Goal: Transaction & Acquisition: Purchase product/service

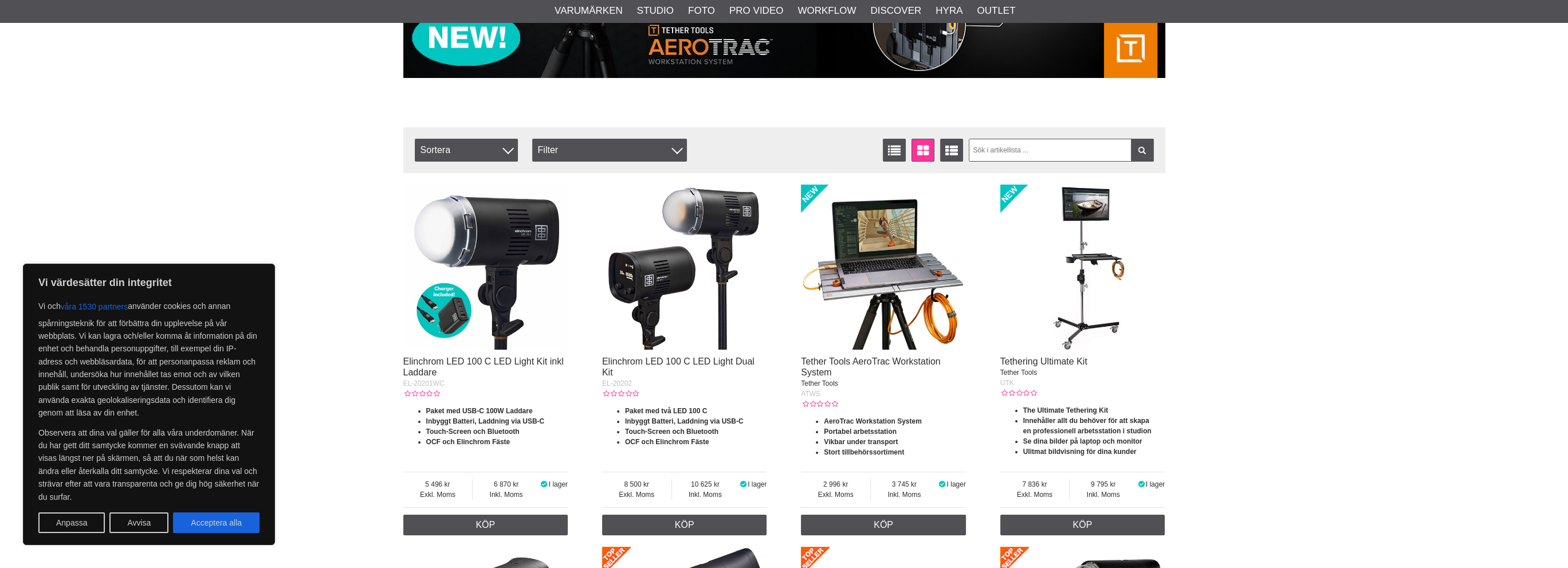
scroll to position [401, 0]
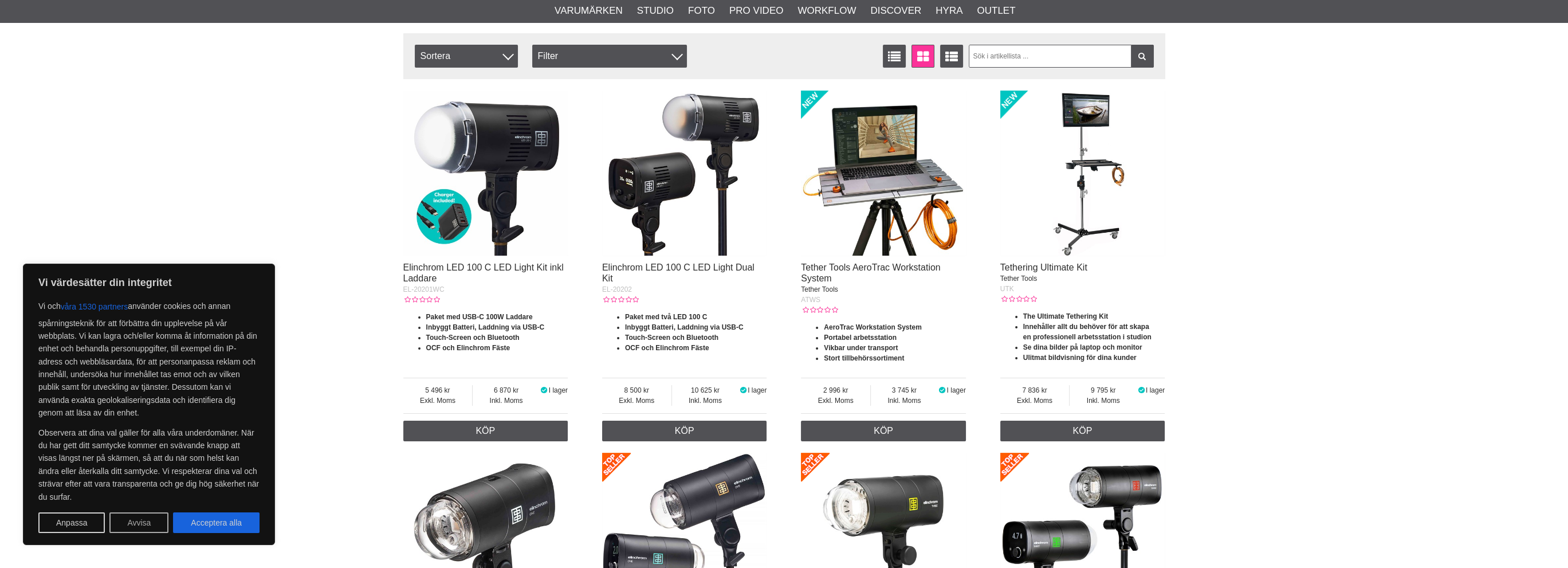
click at [136, 522] on button "Avvisa" at bounding box center [138, 523] width 59 height 21
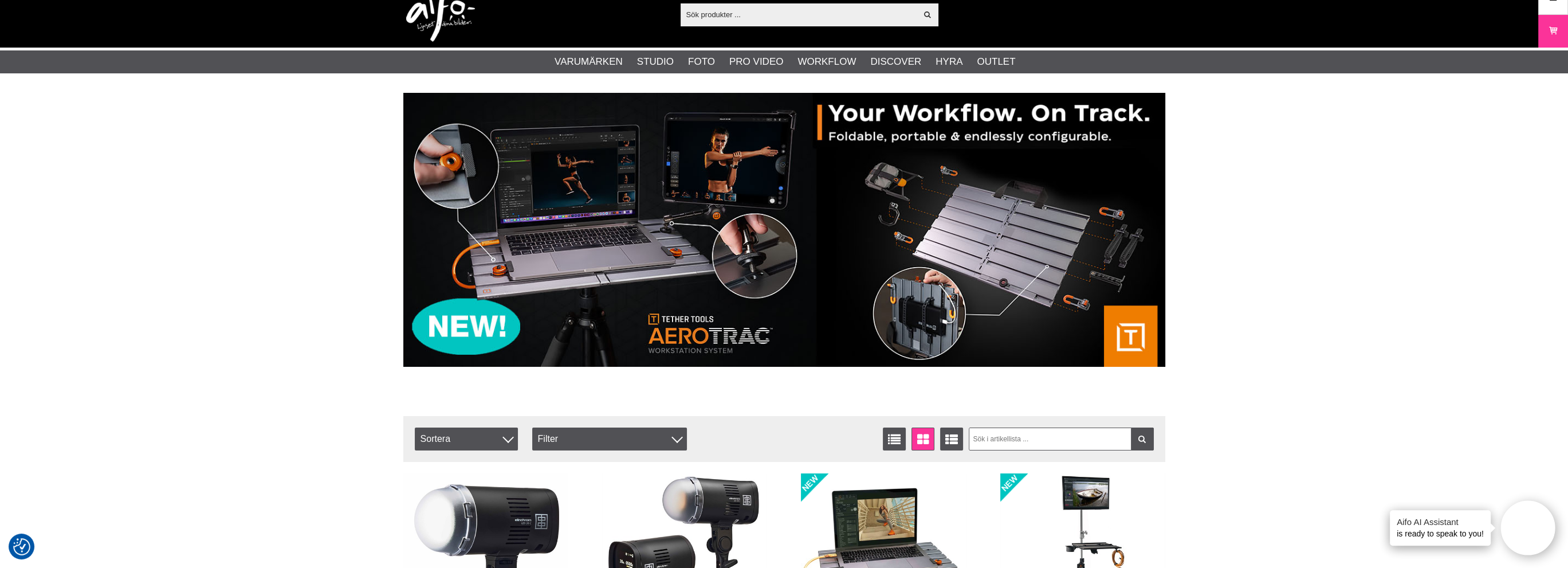
scroll to position [0, 0]
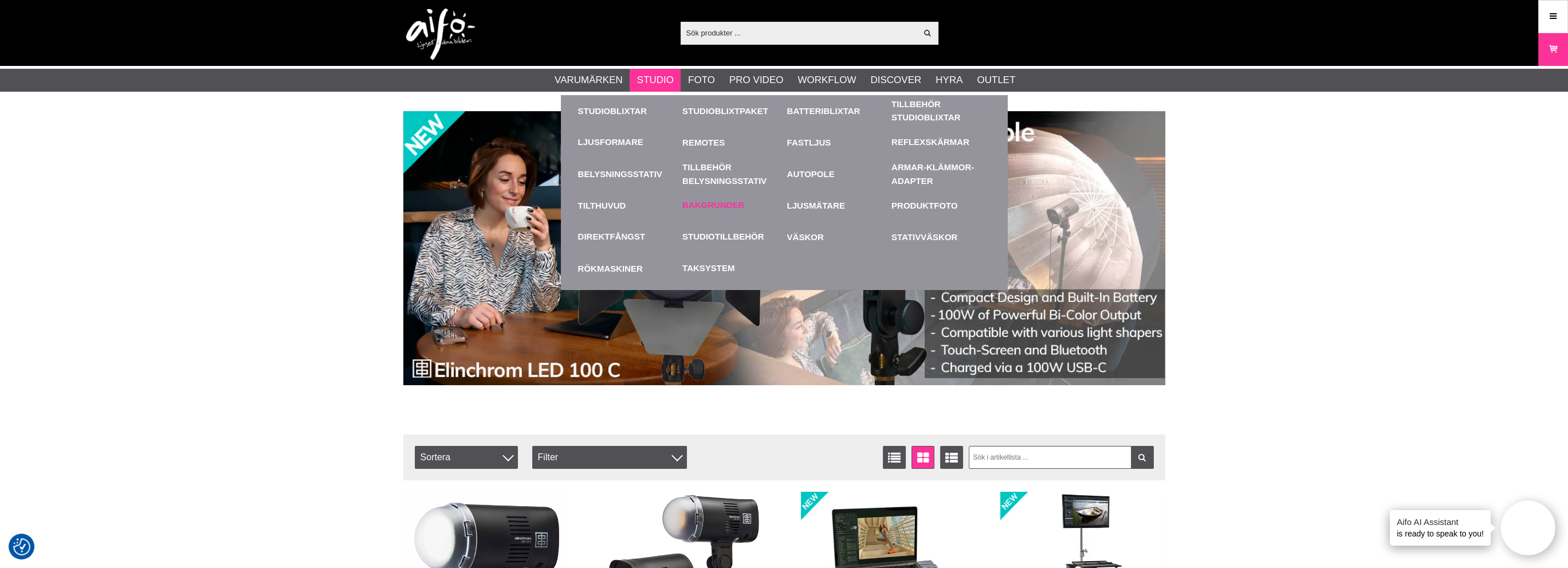
click at [715, 203] on link "Bakgrunder" at bounding box center [713, 206] width 62 height 13
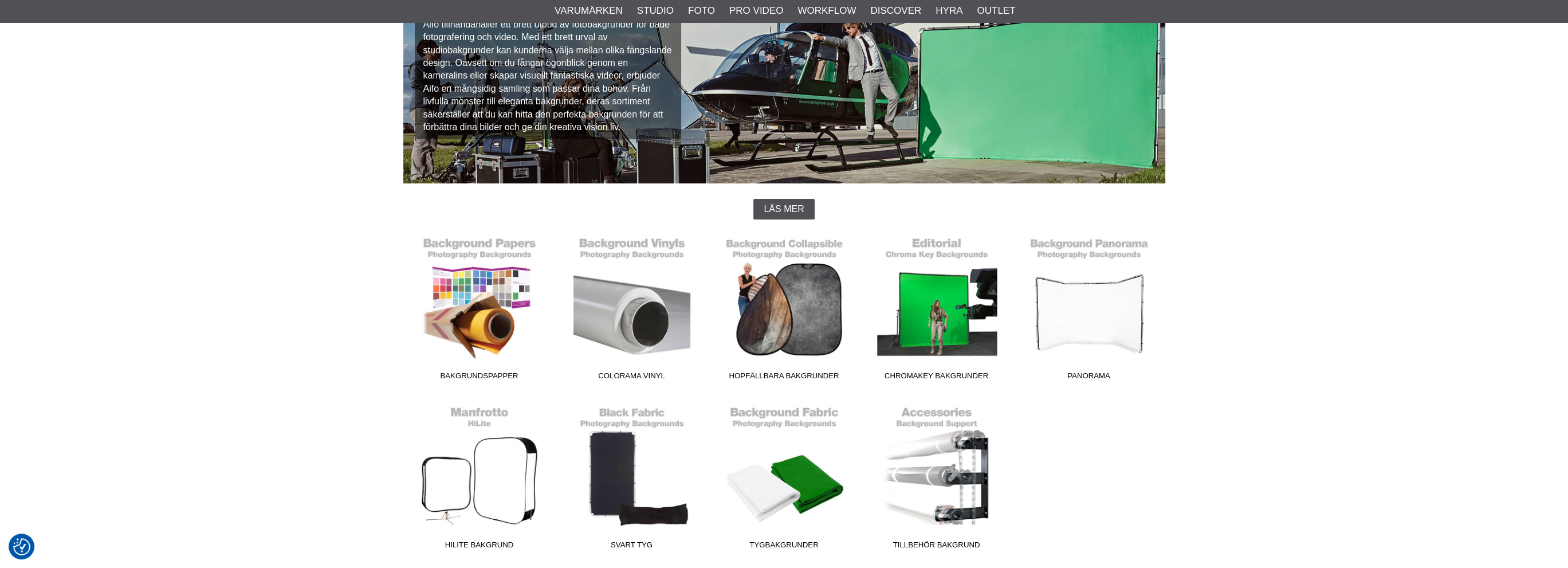
scroll to position [172, 0]
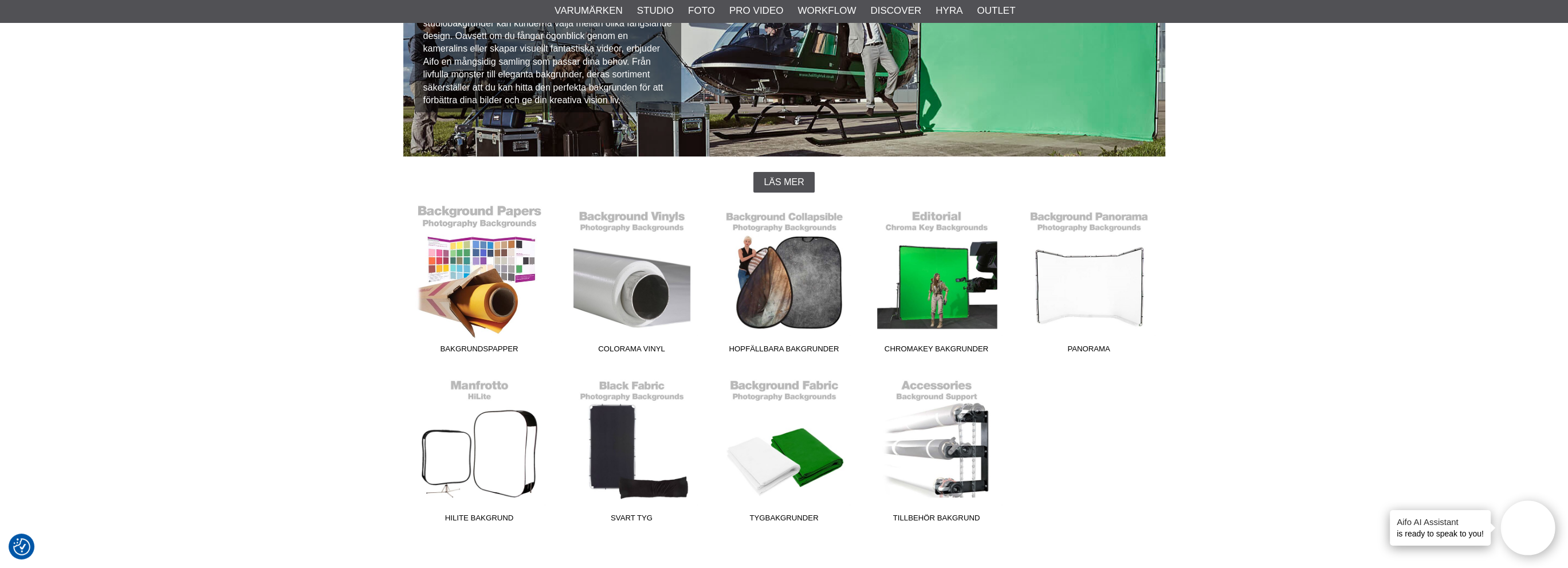
click at [499, 286] on link "Bakgrundspapper" at bounding box center [479, 281] width 152 height 154
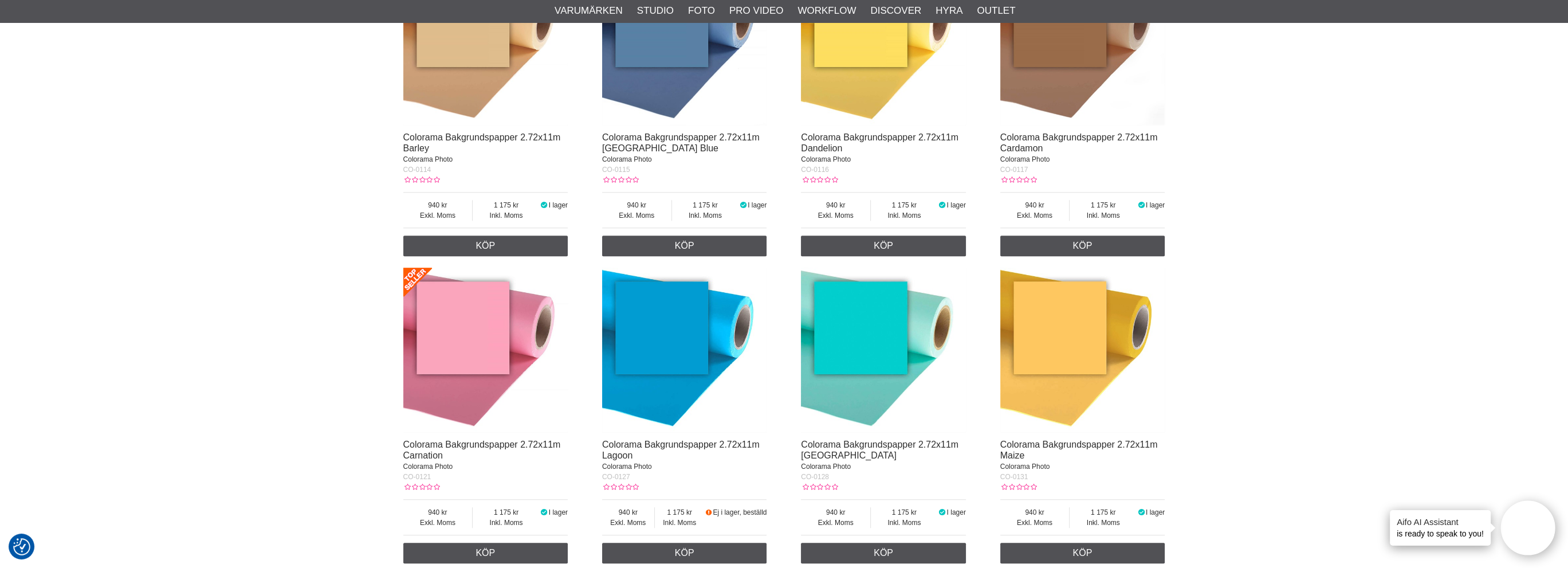
scroll to position [1204, 0]
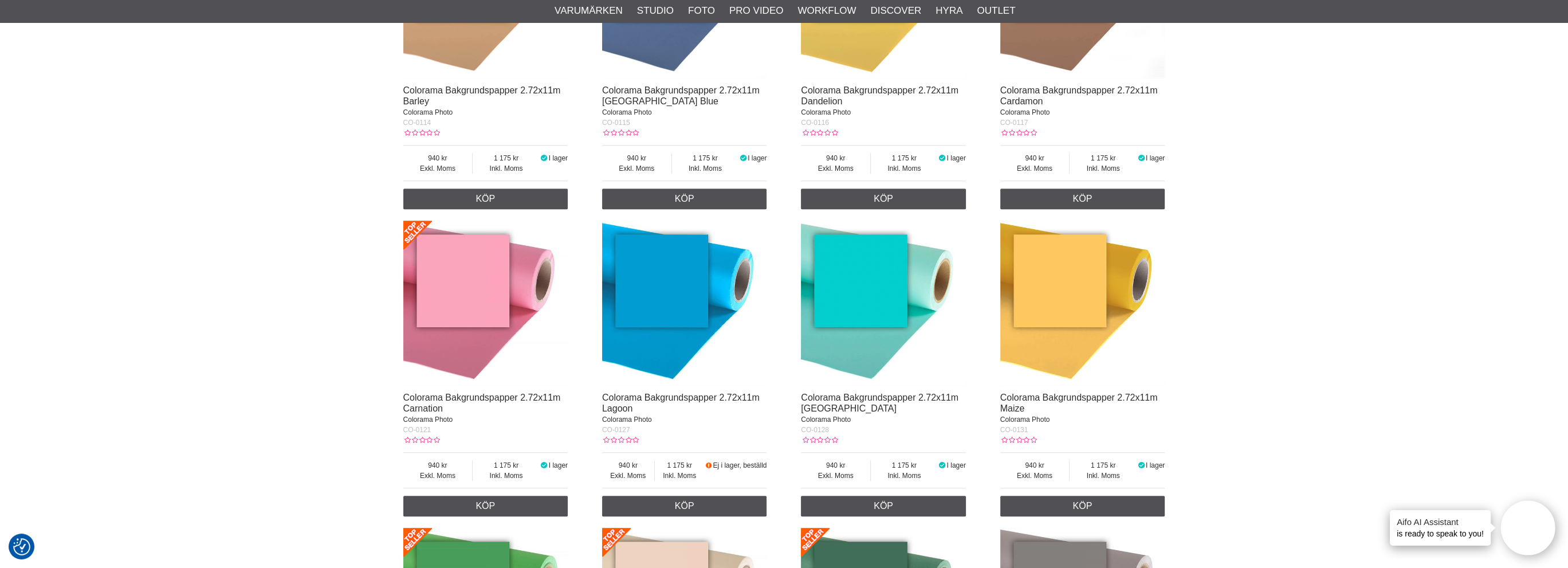
click at [669, 304] on img at bounding box center [684, 303] width 165 height 165
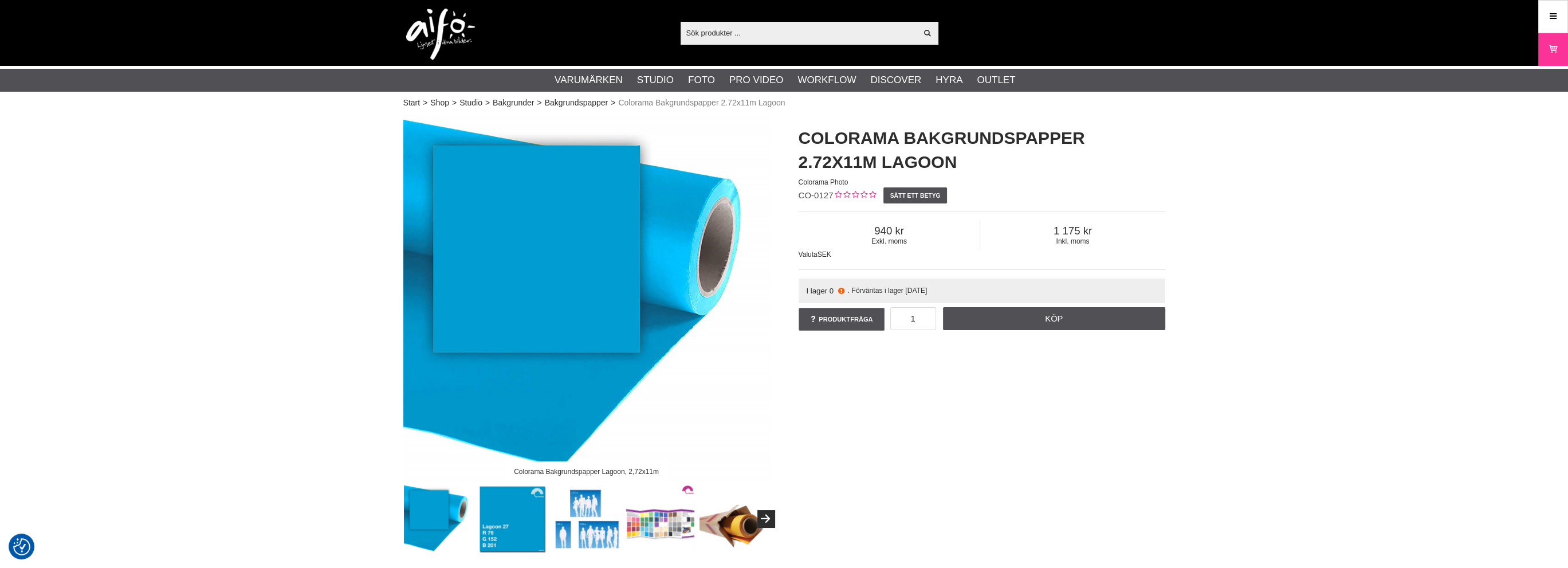
scroll to position [115, 0]
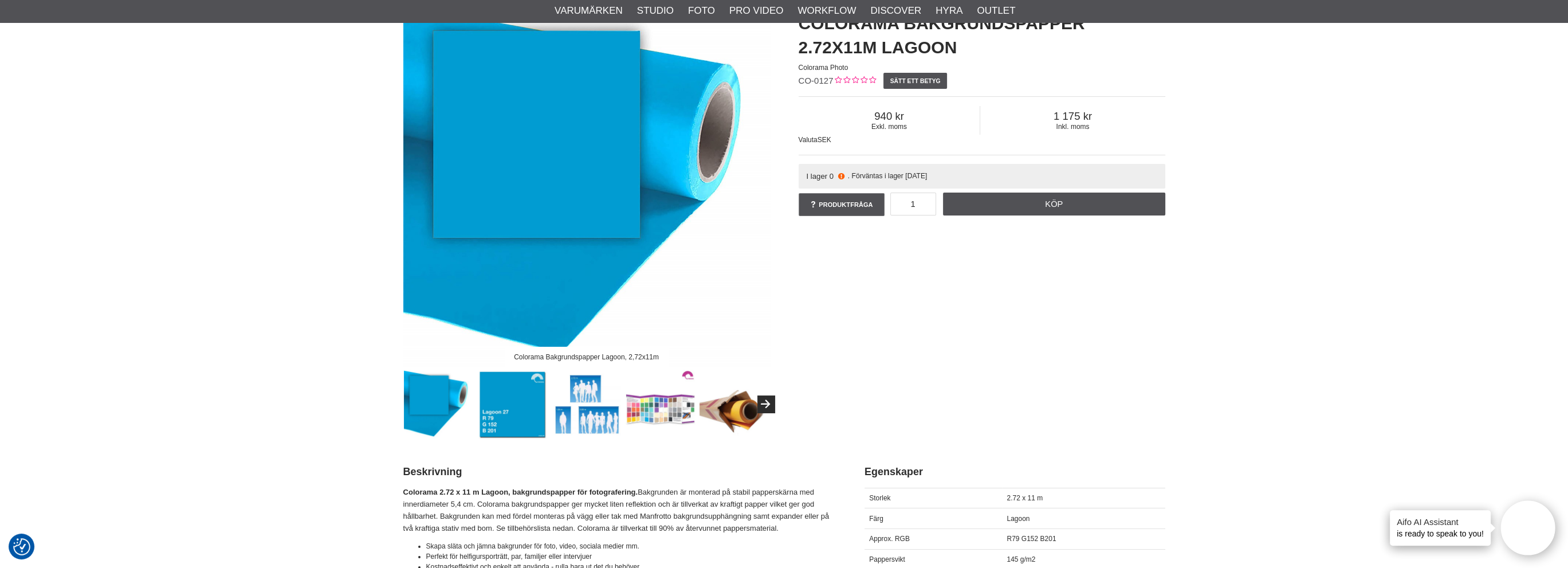
click at [586, 411] on img at bounding box center [586, 404] width 69 height 69
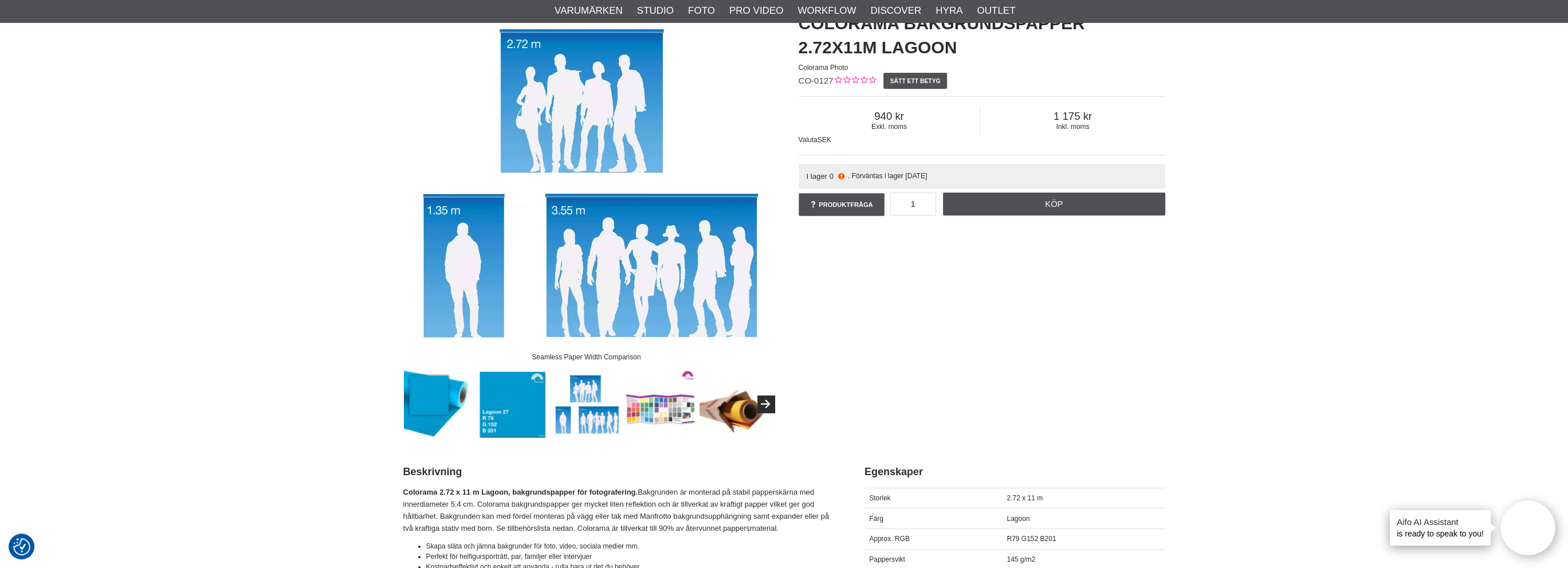
click at [520, 413] on img at bounding box center [512, 404] width 69 height 69
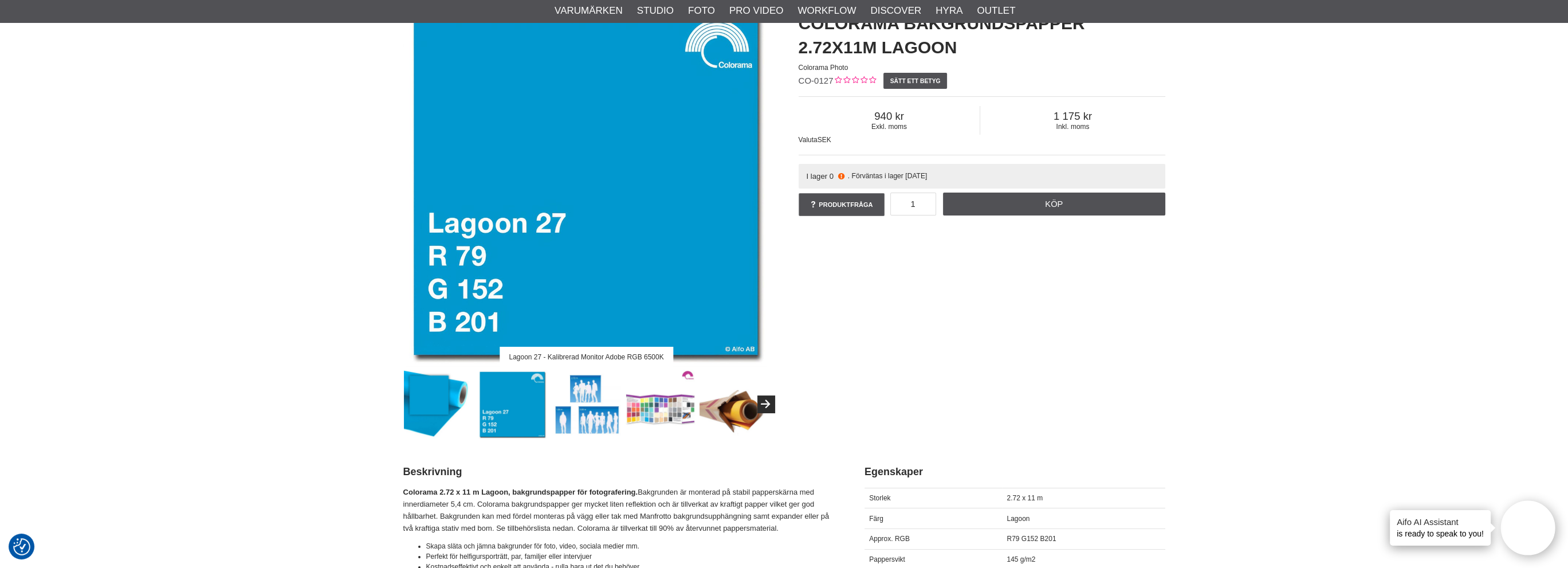
click at [426, 396] on img at bounding box center [439, 404] width 69 height 69
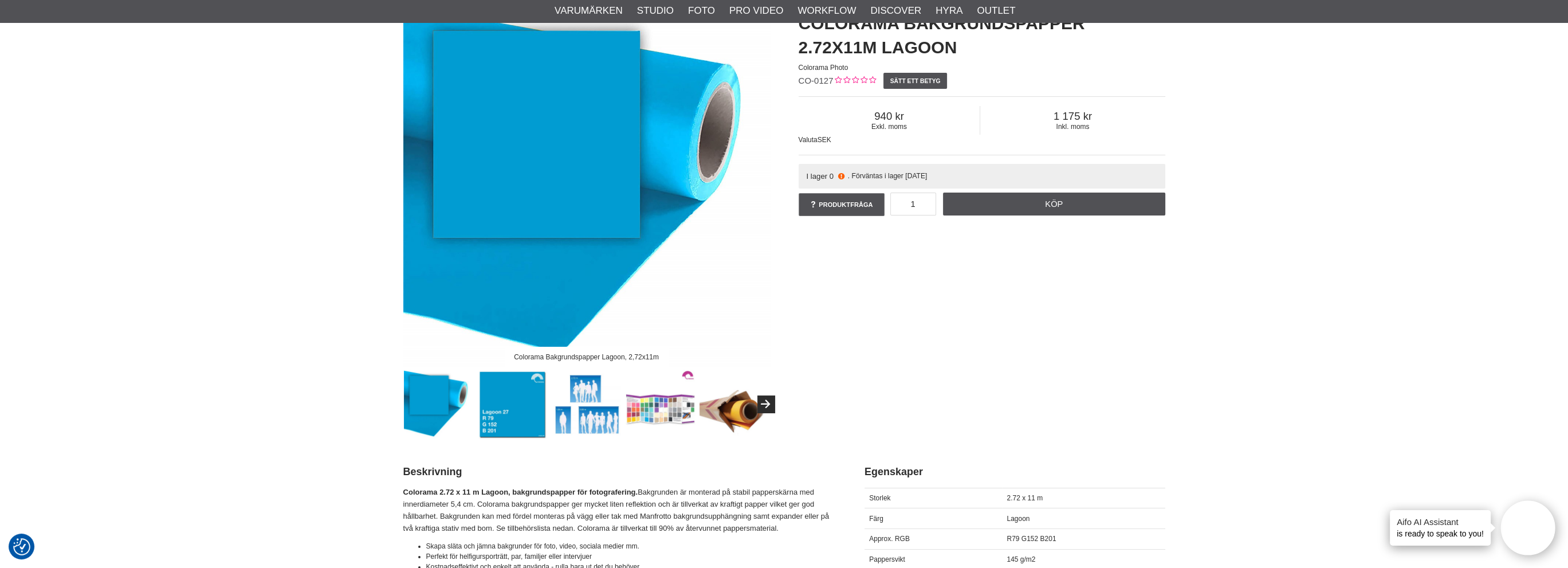
click at [511, 399] on img at bounding box center [512, 404] width 69 height 69
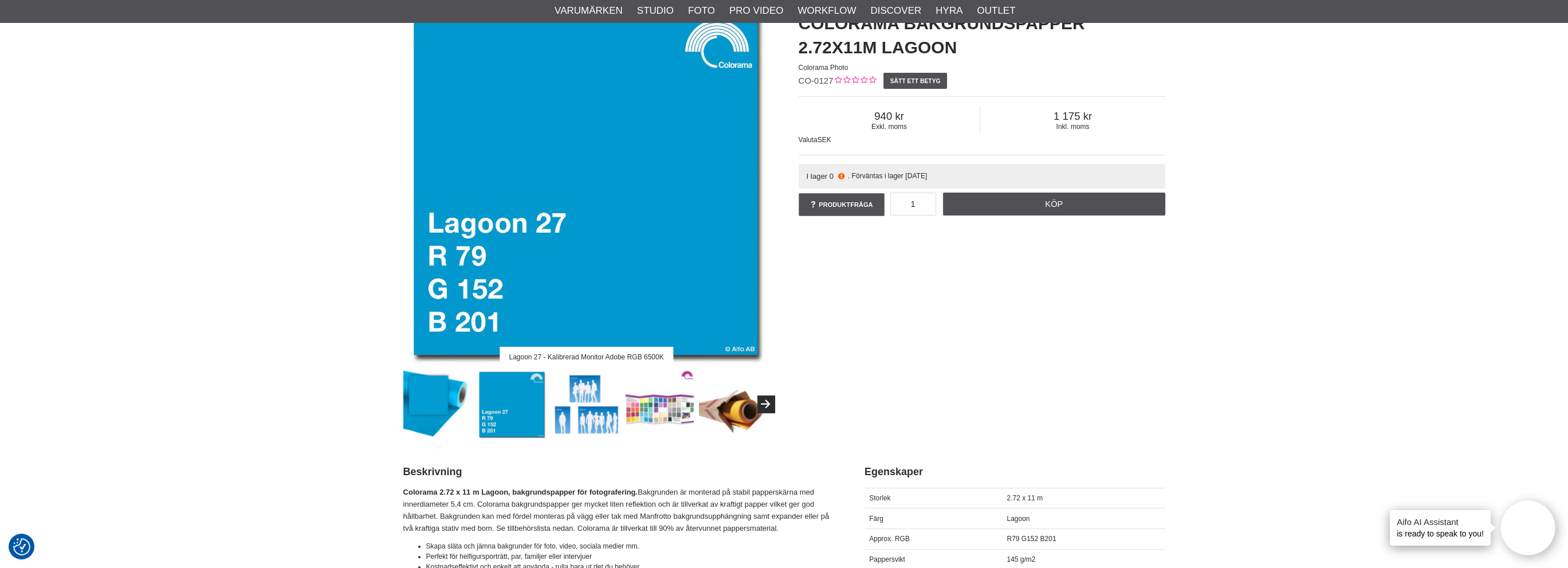
click at [443, 394] on img at bounding box center [438, 404] width 69 height 69
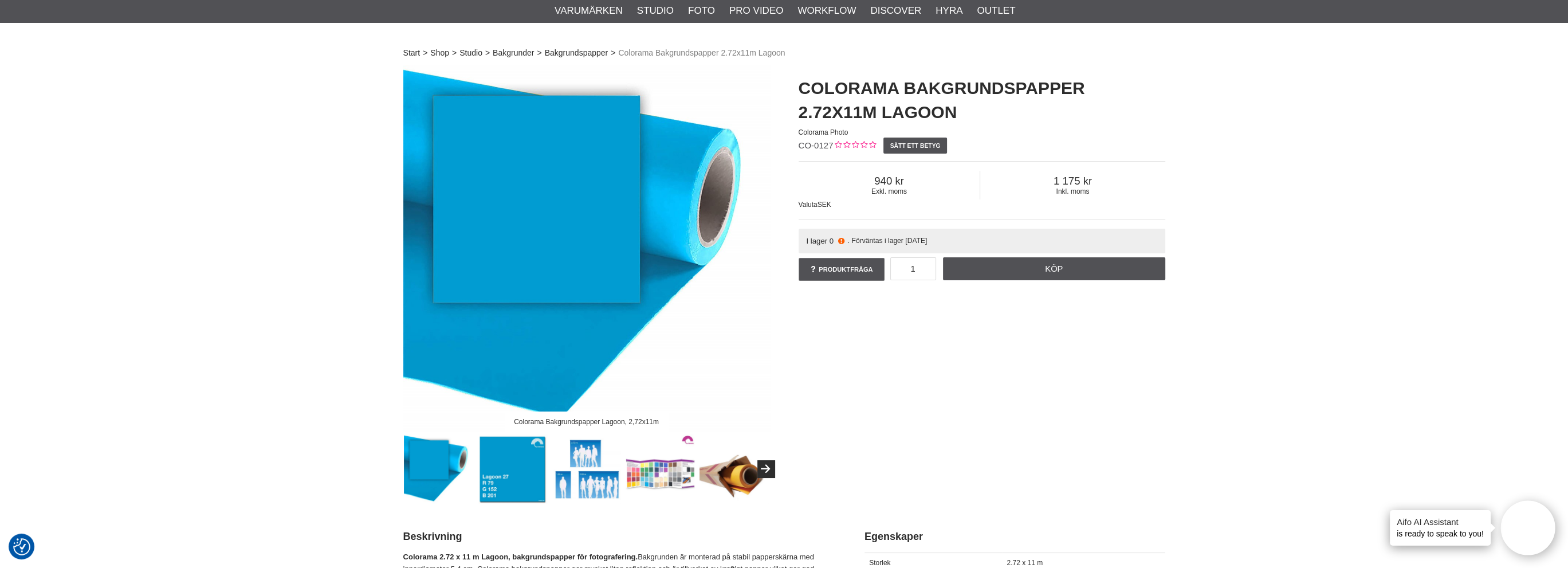
scroll to position [0, 0]
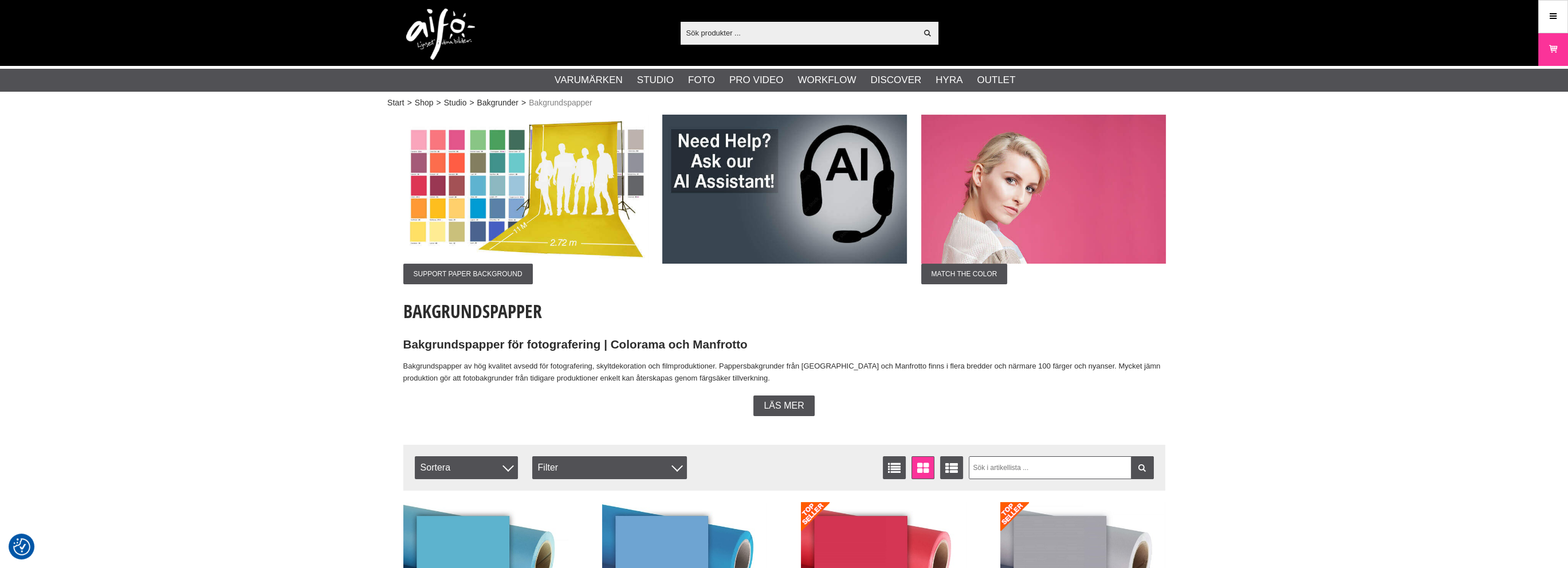
scroll to position [1204, 0]
